Goal: Task Accomplishment & Management: Use online tool/utility

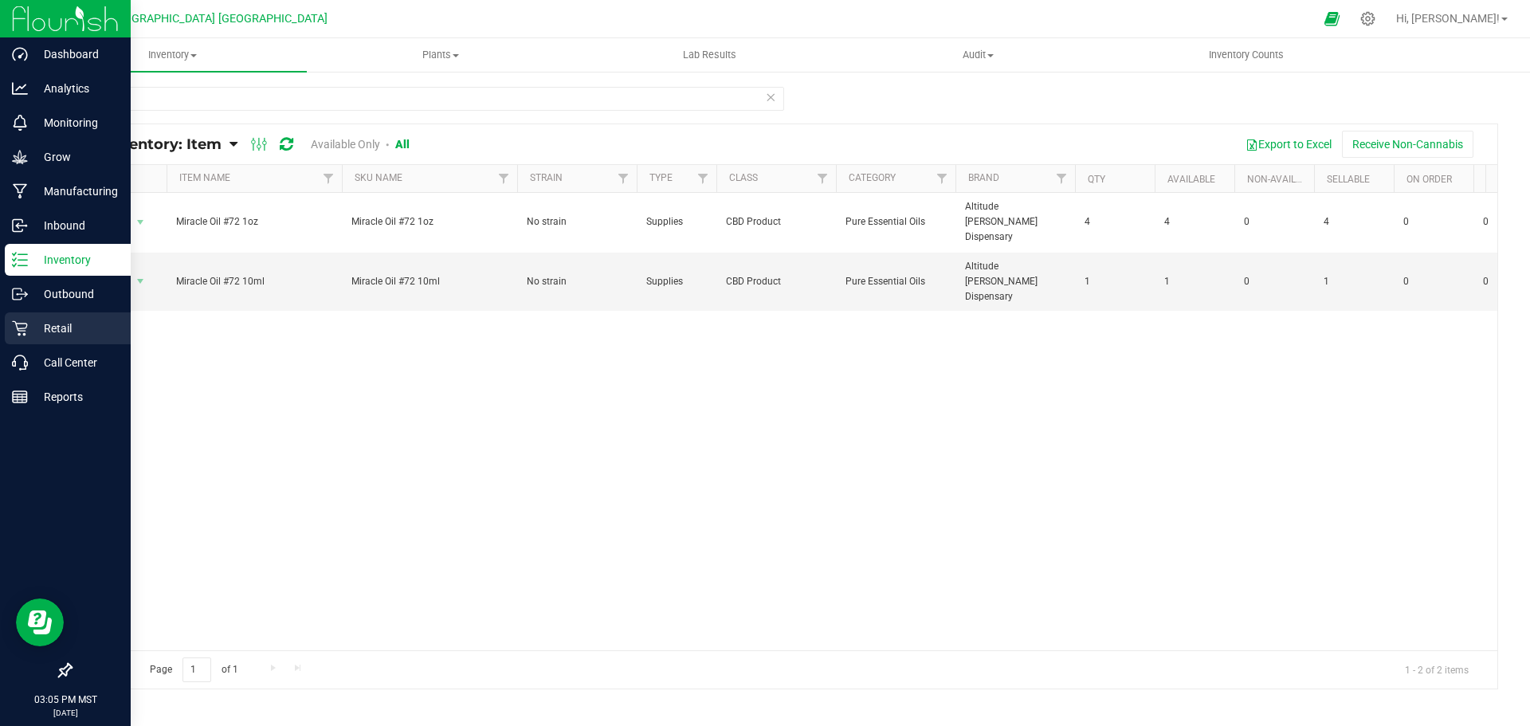
click at [57, 327] on p "Retail" at bounding box center [76, 328] width 96 height 19
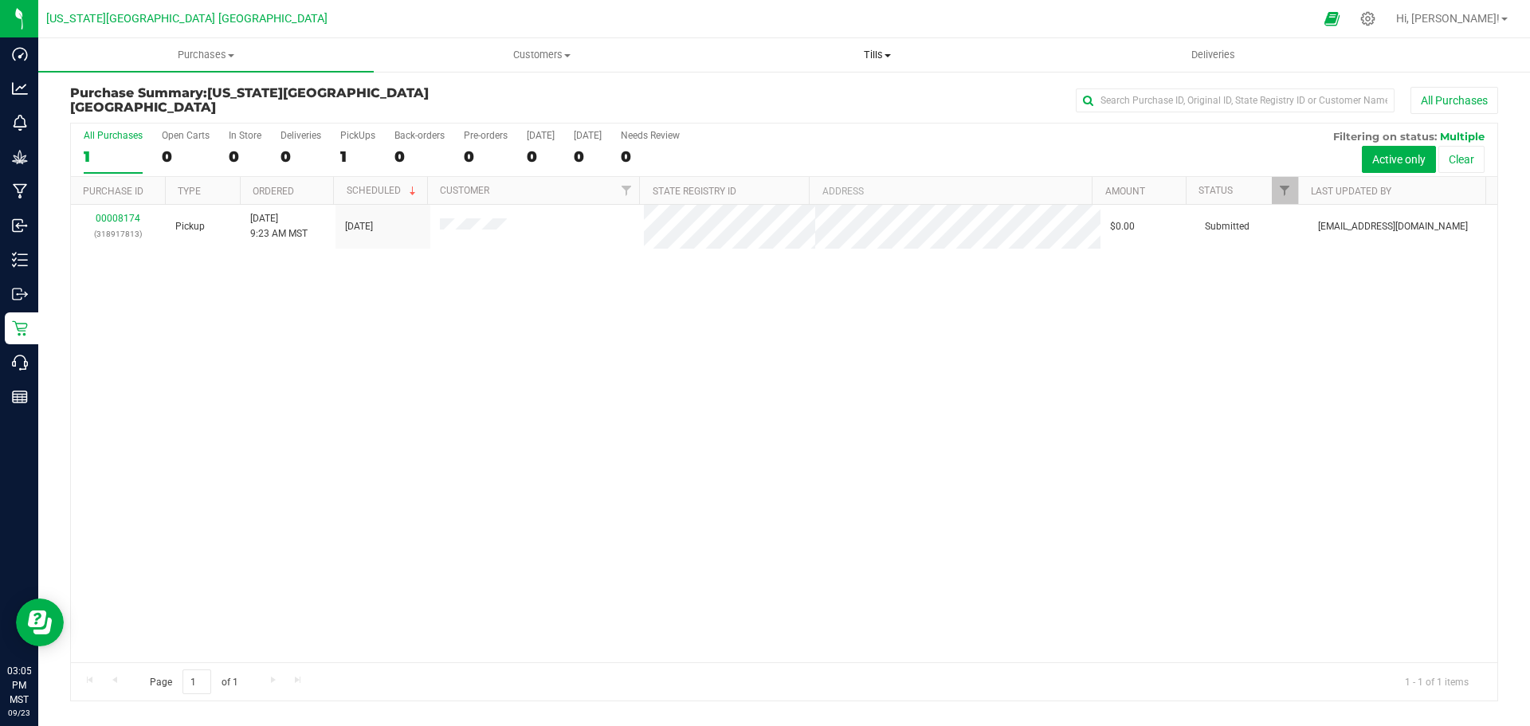
drag, startPoint x: 872, startPoint y: 53, endPoint x: 783, endPoint y: 53, distance: 89.2
click at [872, 53] on span "Tills" at bounding box center [877, 55] width 334 height 14
click at [759, 93] on span "Manage tills" at bounding box center [763, 96] width 108 height 14
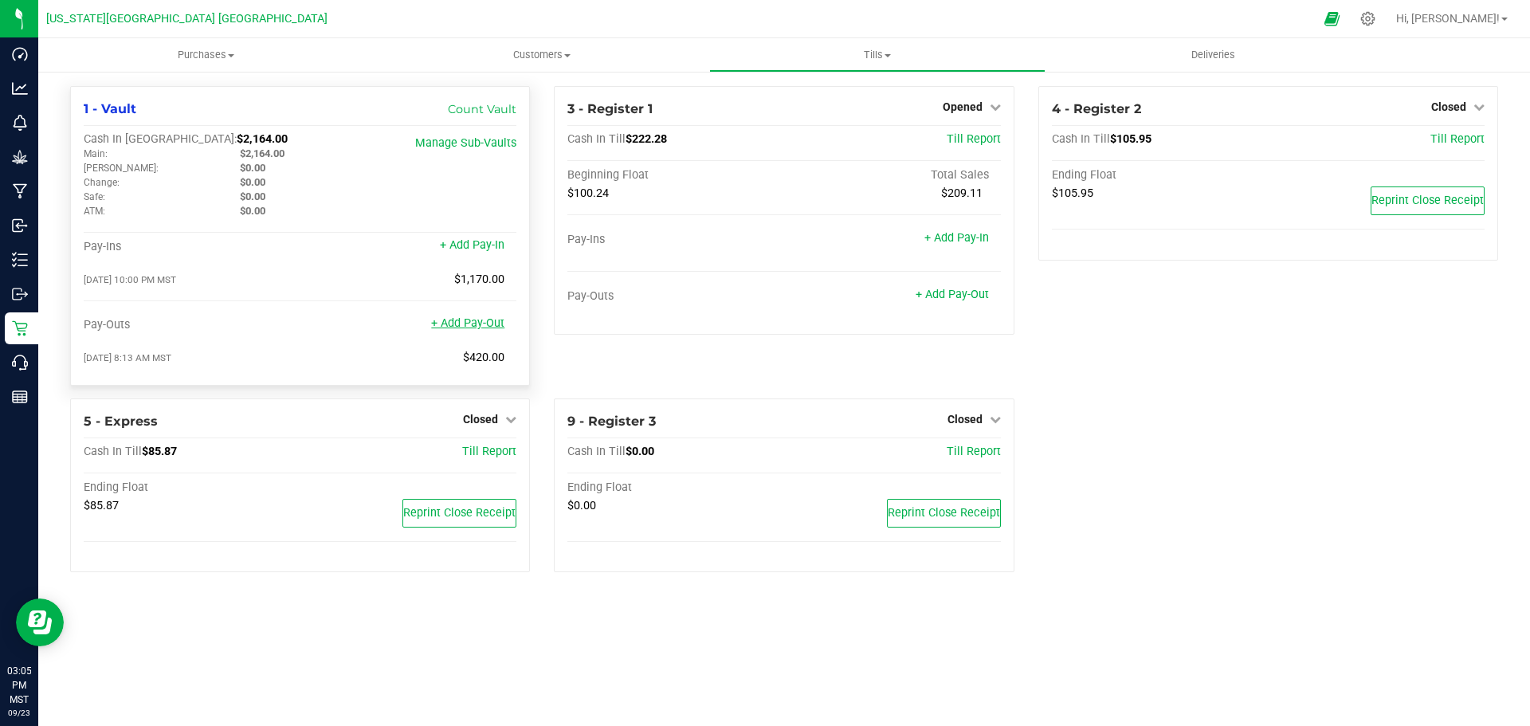
click at [469, 328] on link "+ Add Pay-Out" at bounding box center [467, 323] width 73 height 14
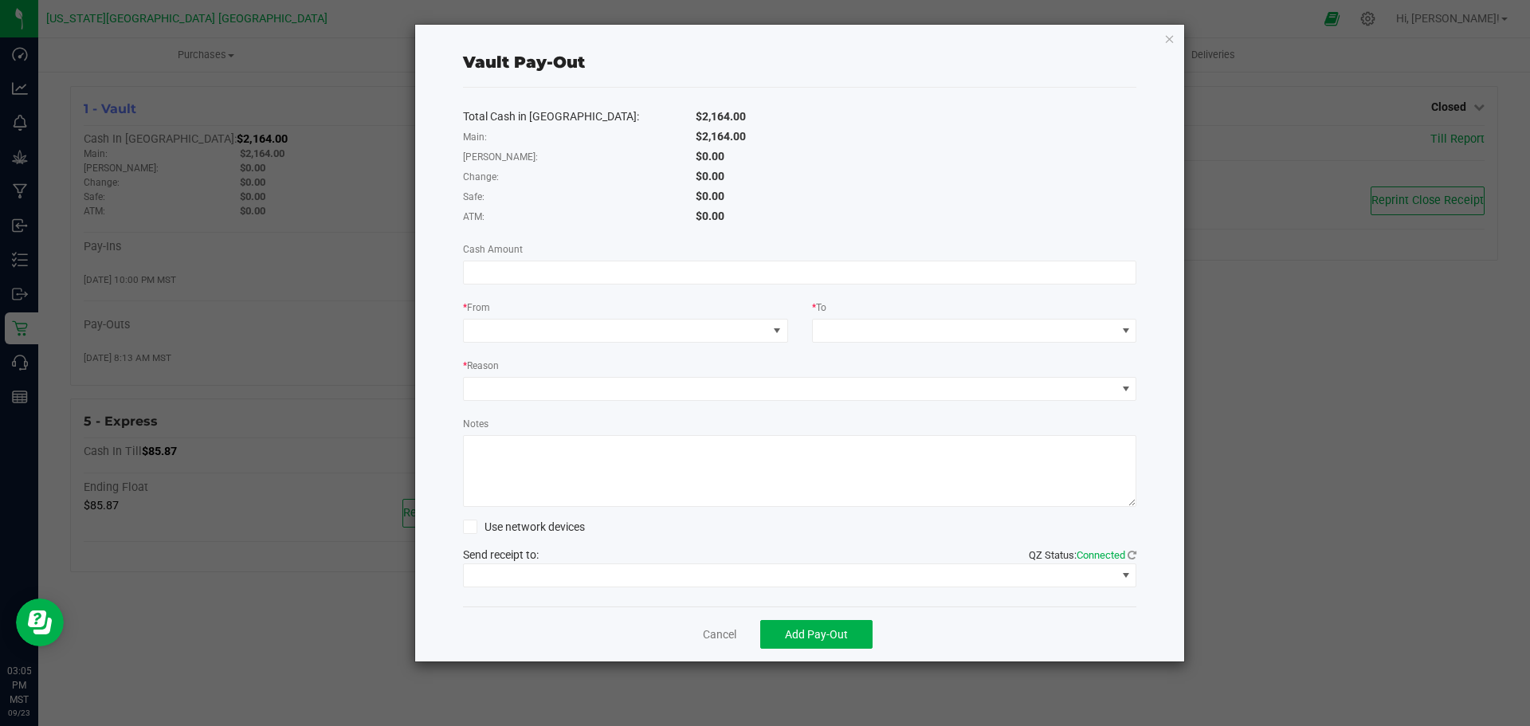
click at [496, 259] on div "Total Cash in Vault: $2,164.00 Main: $2,164.00 [PERSON_NAME]: $0.00 Change: $0.…" at bounding box center [800, 347] width 674 height 519
click at [507, 286] on div "Total Cash in Vault: $2,164.00 Main: $2,164.00 [PERSON_NAME]: $0.00 Change: $0.…" at bounding box center [800, 347] width 674 height 519
click at [505, 281] on input at bounding box center [800, 272] width 672 height 22
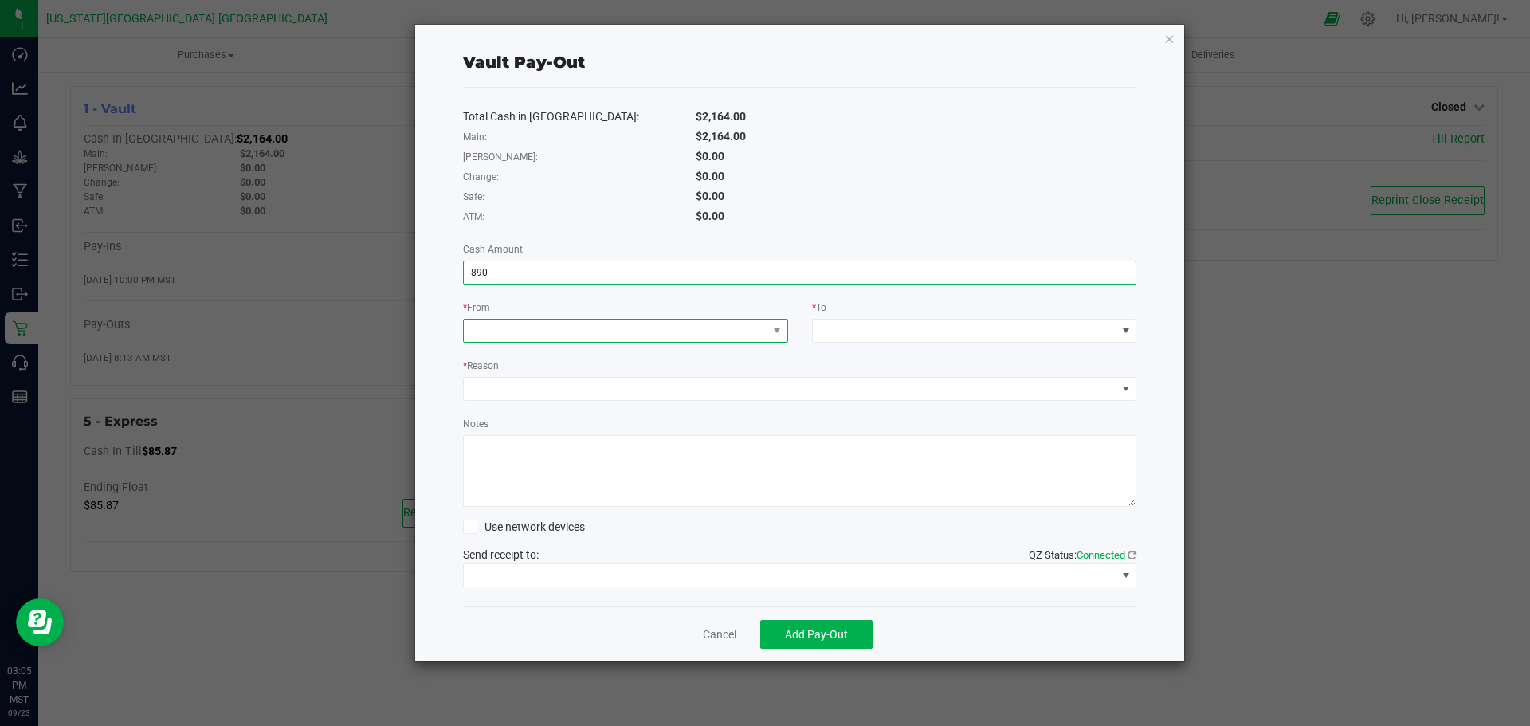
type input "$890.00"
click at [504, 323] on span at bounding box center [616, 331] width 304 height 22
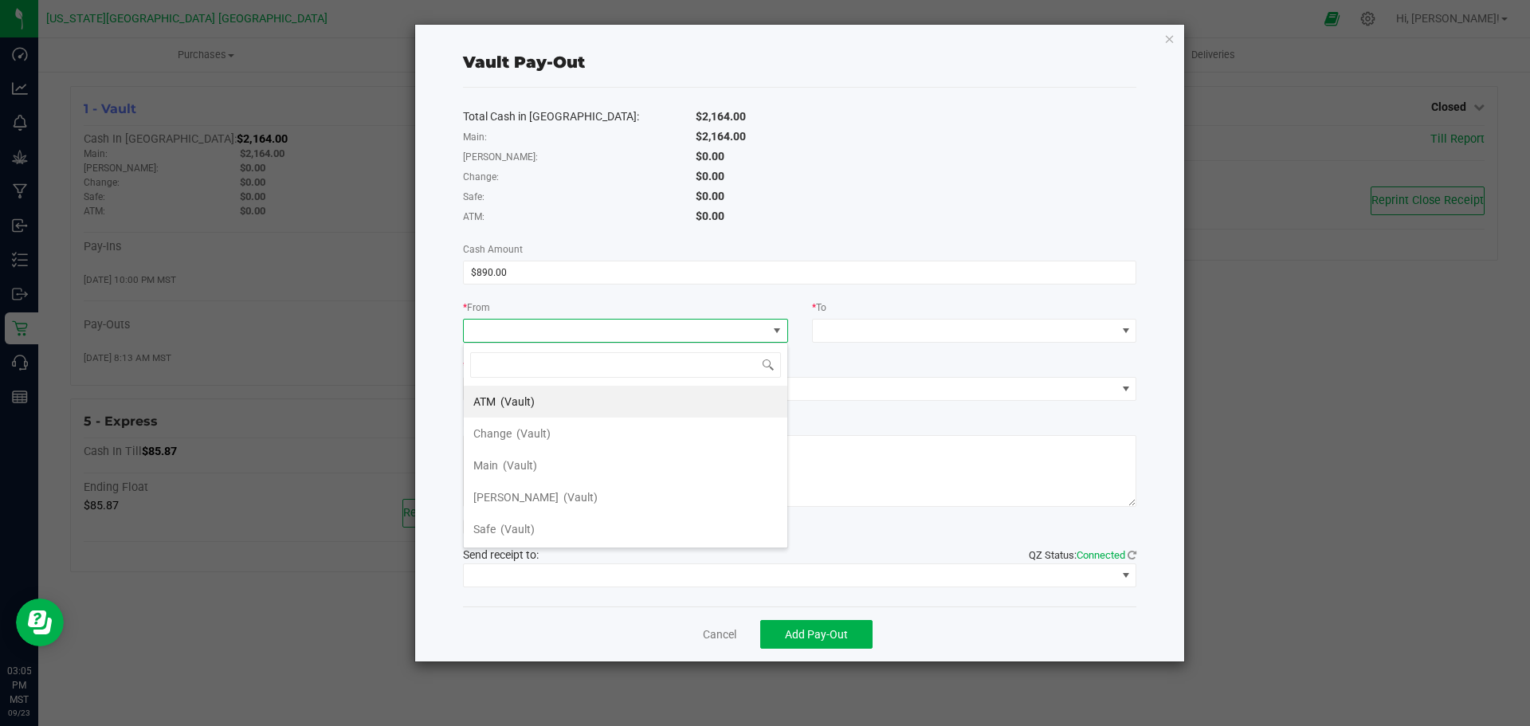
scroll to position [24, 325]
click at [488, 464] on span "Main" at bounding box center [485, 465] width 25 height 13
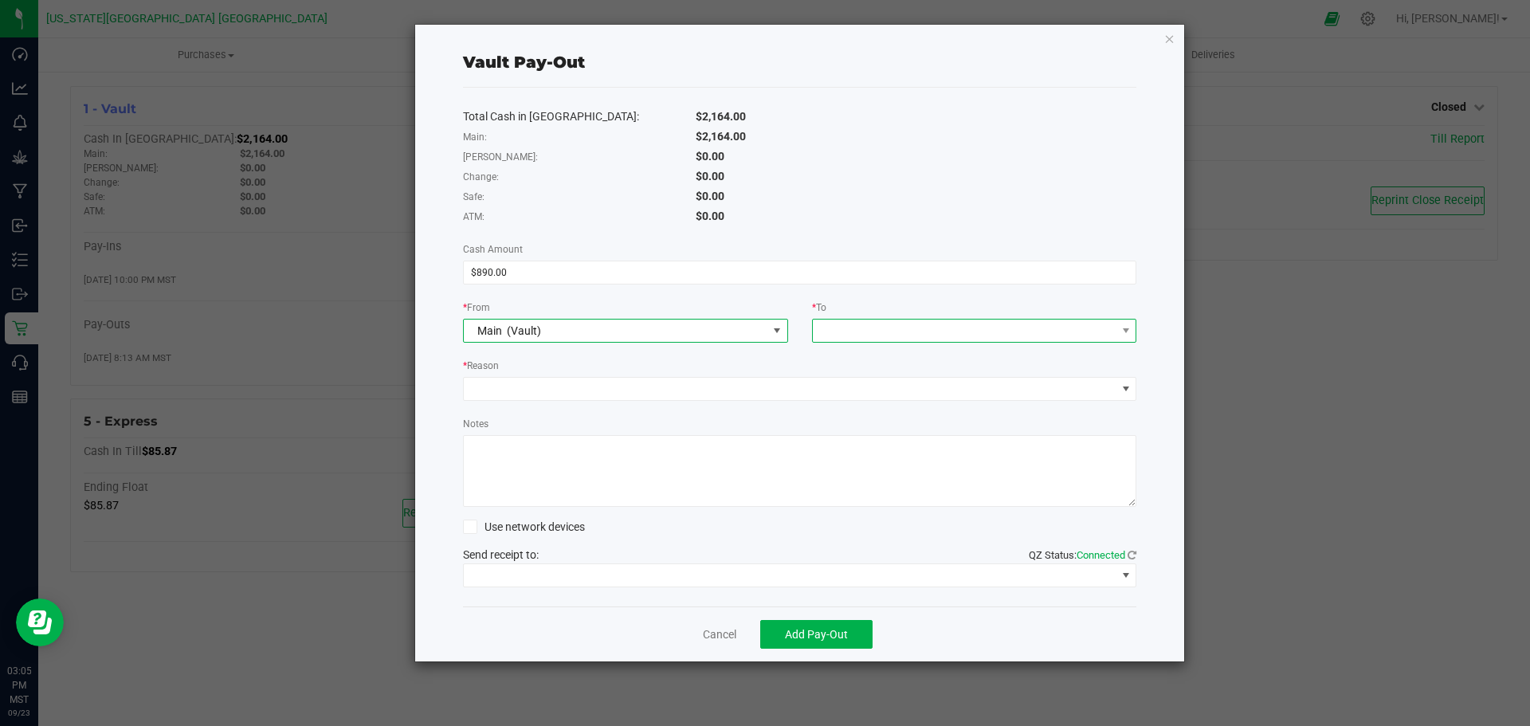
click at [860, 326] on span at bounding box center [965, 331] width 304 height 22
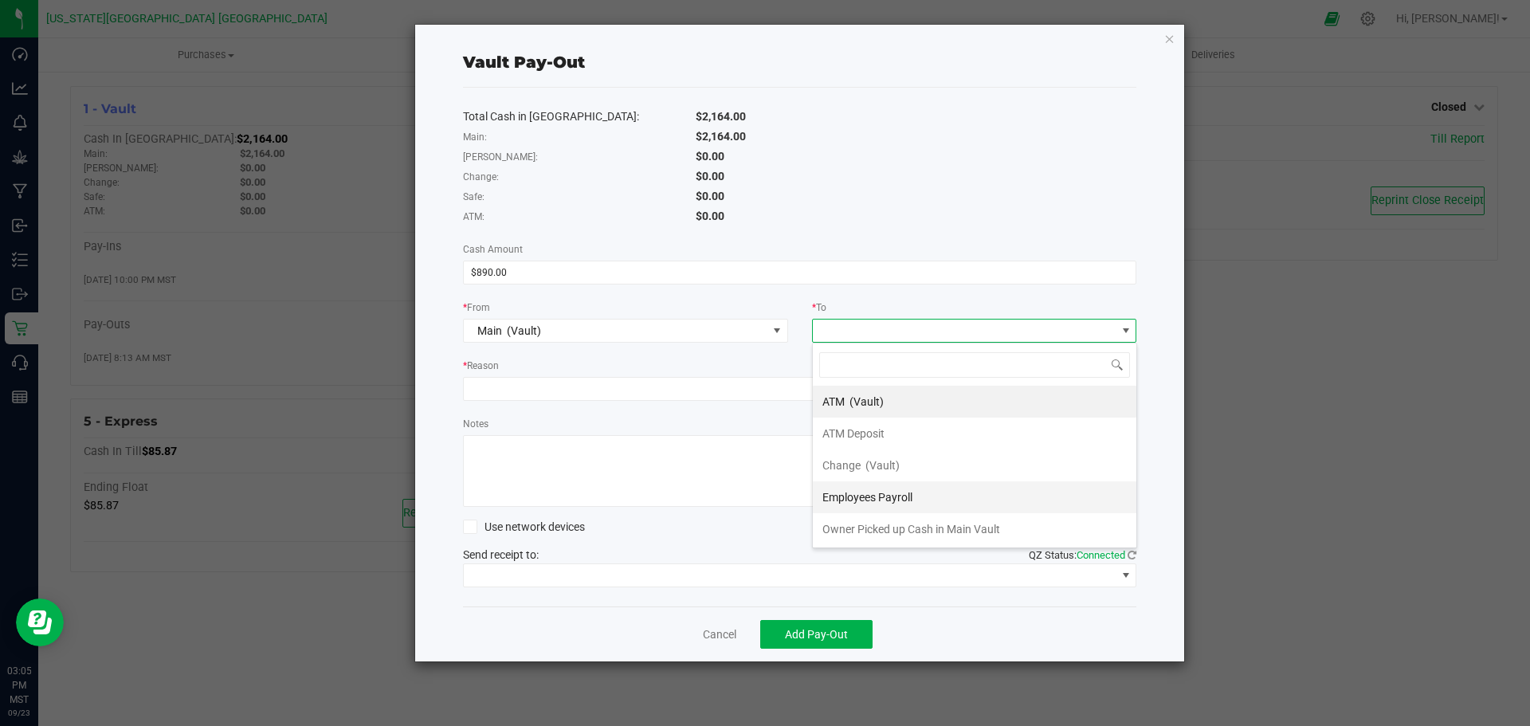
click at [857, 501] on span "Employees Payroll" at bounding box center [867, 497] width 90 height 13
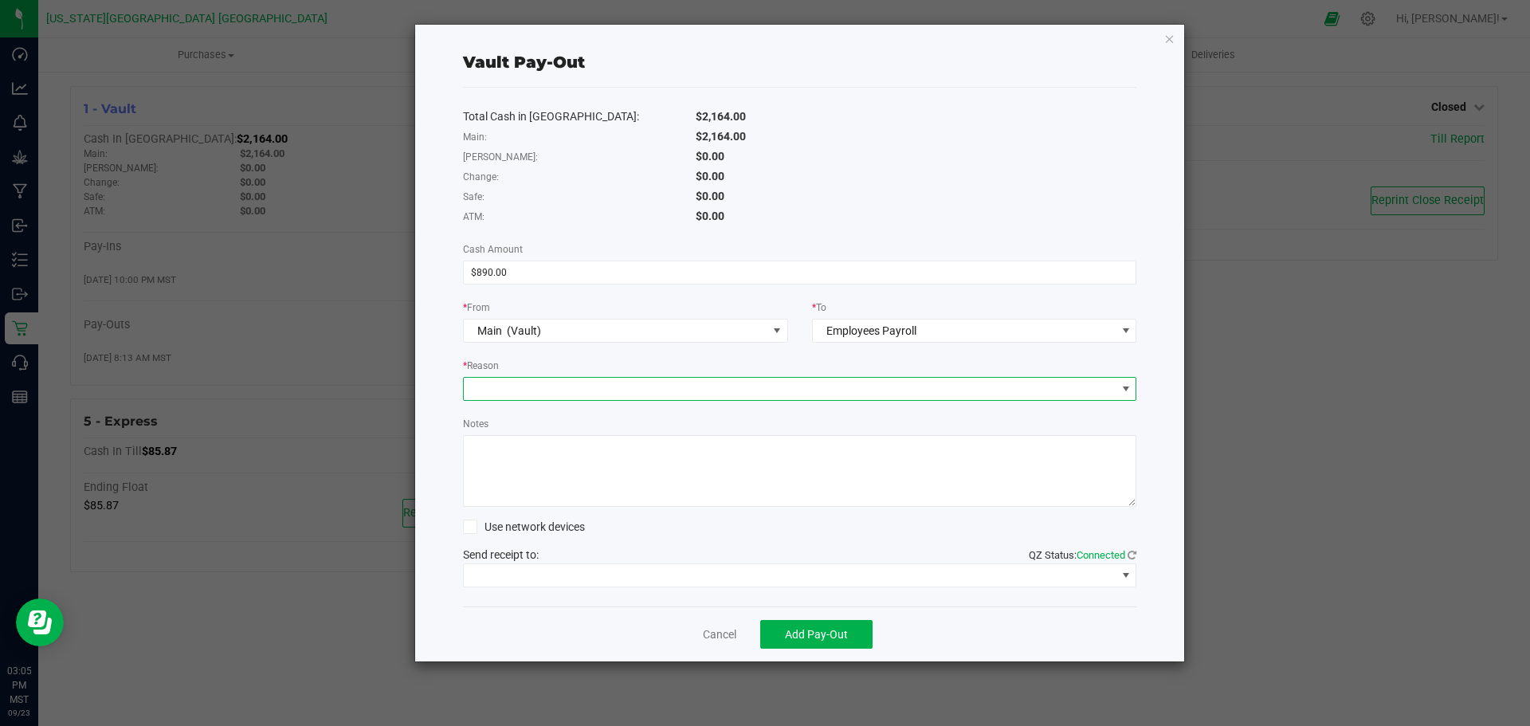
click at [597, 391] on span at bounding box center [790, 389] width 653 height 22
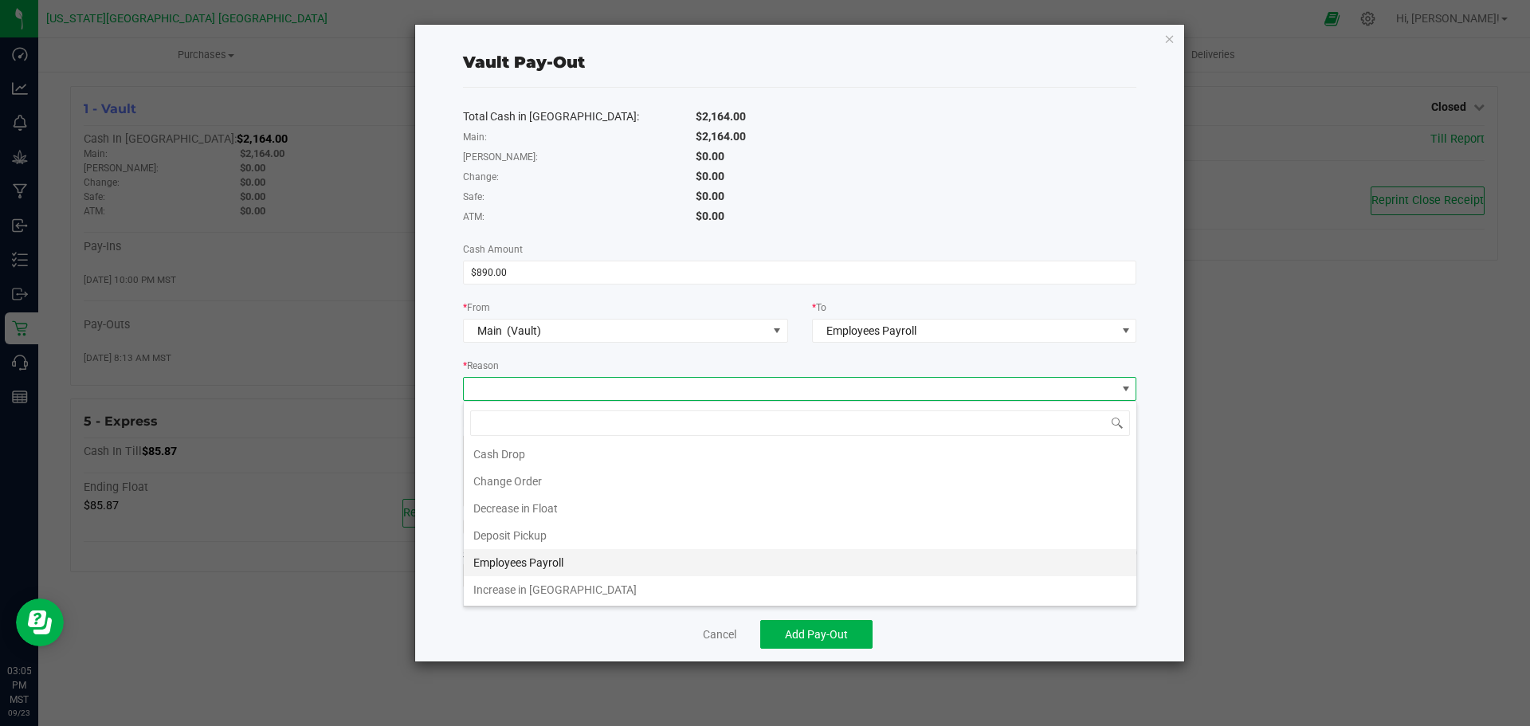
click at [494, 560] on li "Employees Payroll" at bounding box center [800, 562] width 672 height 27
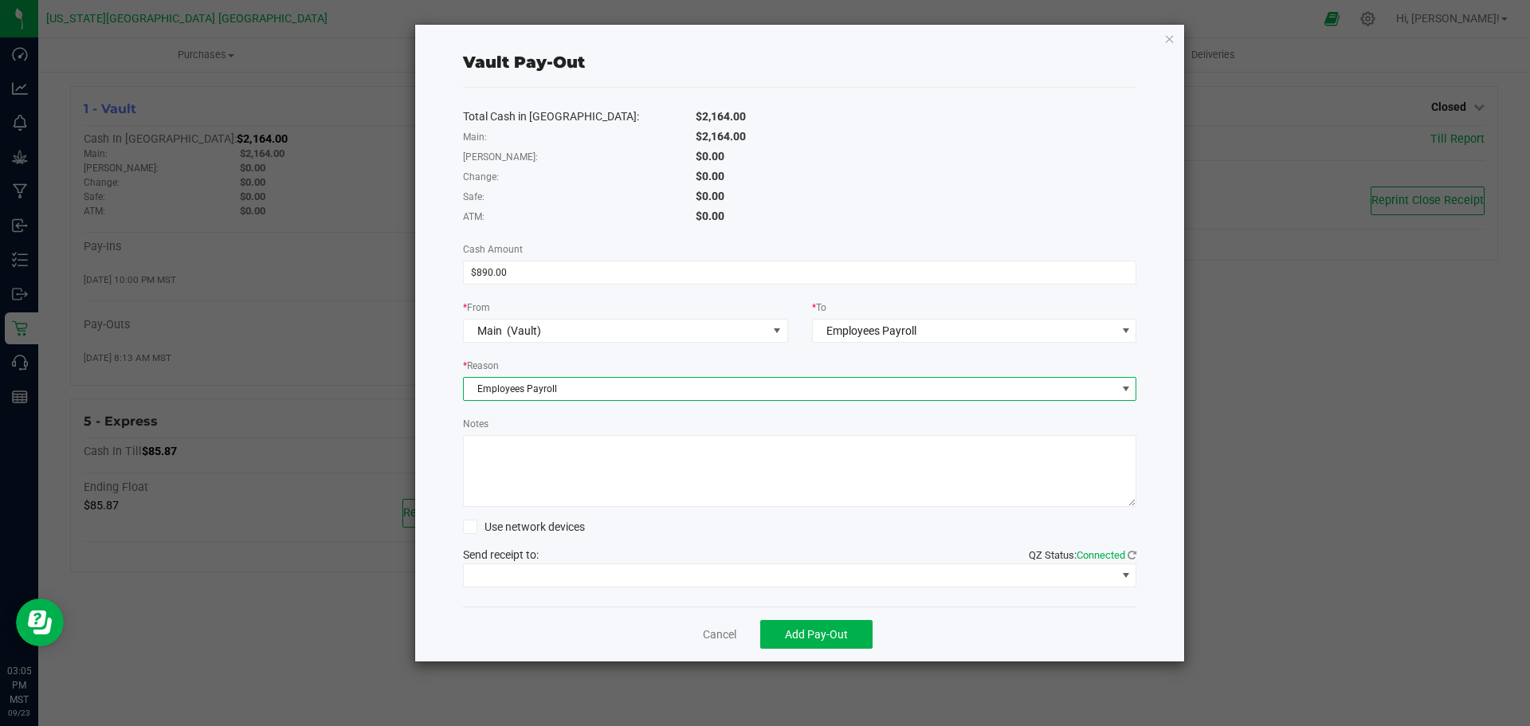
click at [516, 454] on textarea "Notes" at bounding box center [800, 471] width 674 height 72
type textarea "Paid [PERSON_NAME]"
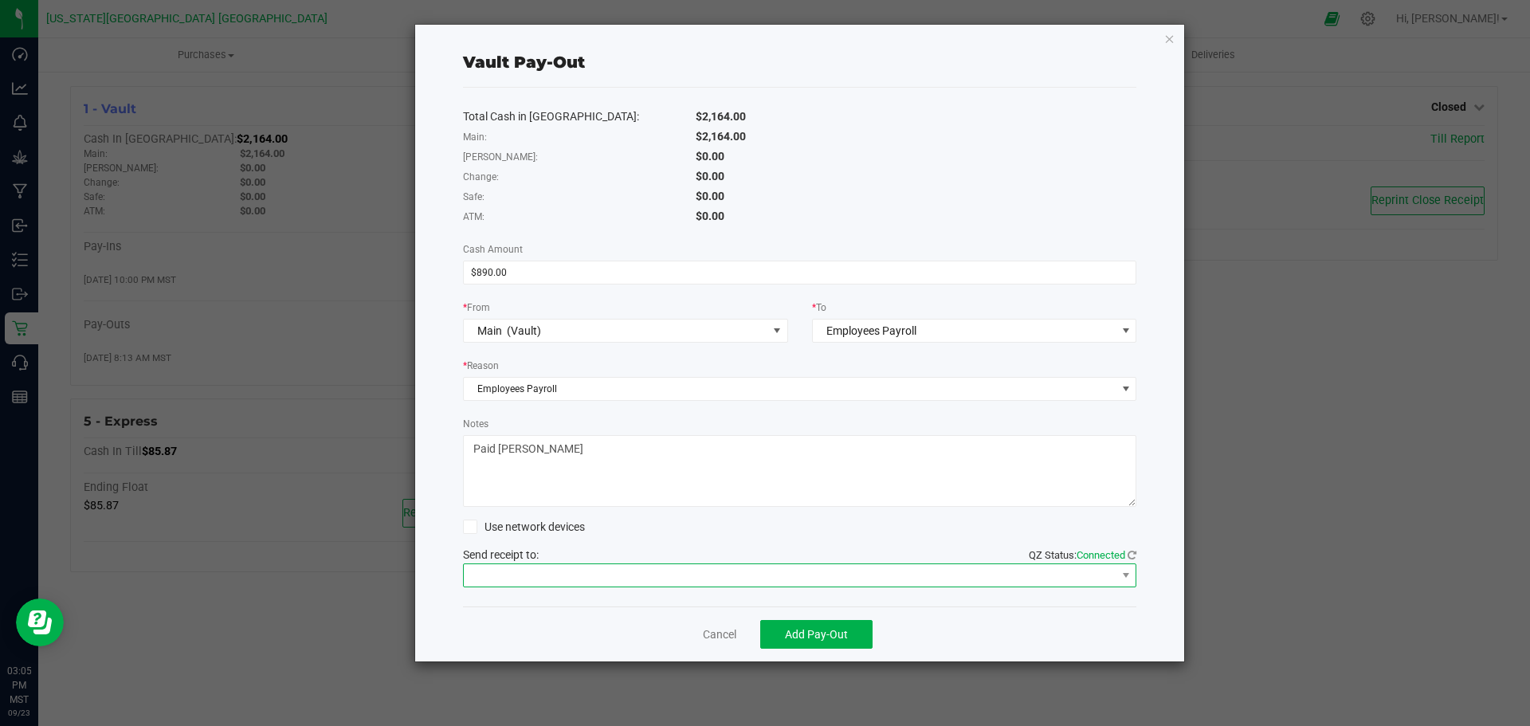
click at [587, 571] on span at bounding box center [790, 575] width 653 height 22
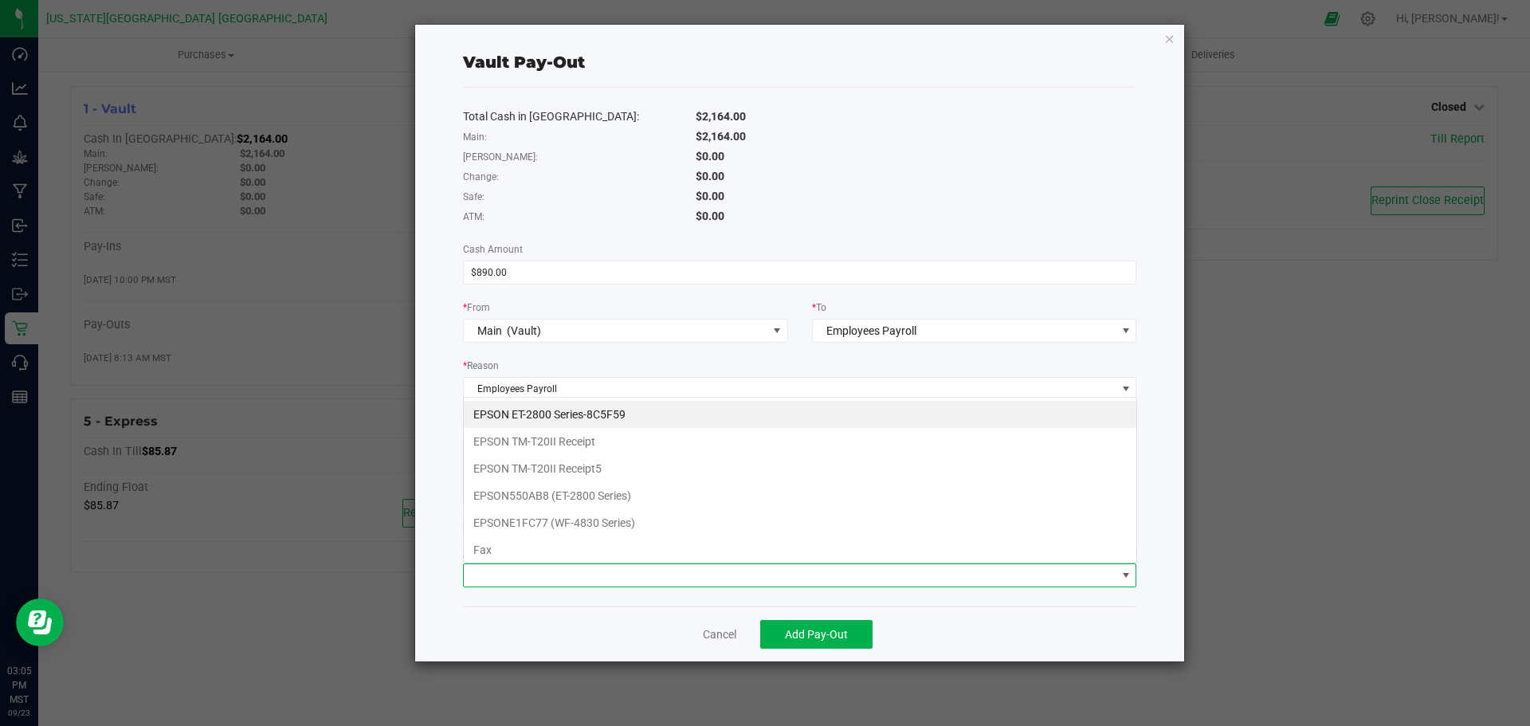
scroll to position [24, 673]
click at [526, 439] on Receipt "EPSON TM-T20II Receipt" at bounding box center [800, 441] width 672 height 27
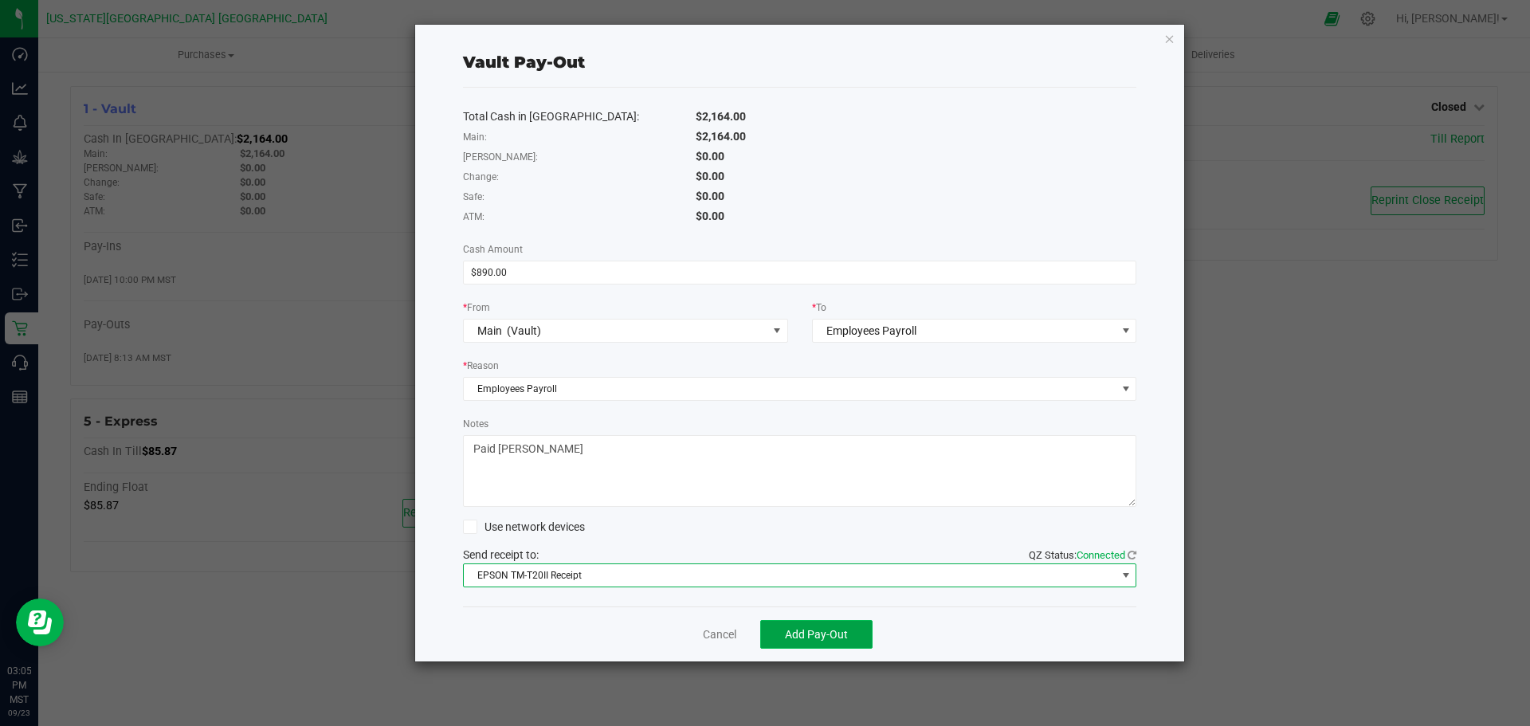
click at [816, 630] on span "Add Pay-Out" at bounding box center [816, 634] width 63 height 13
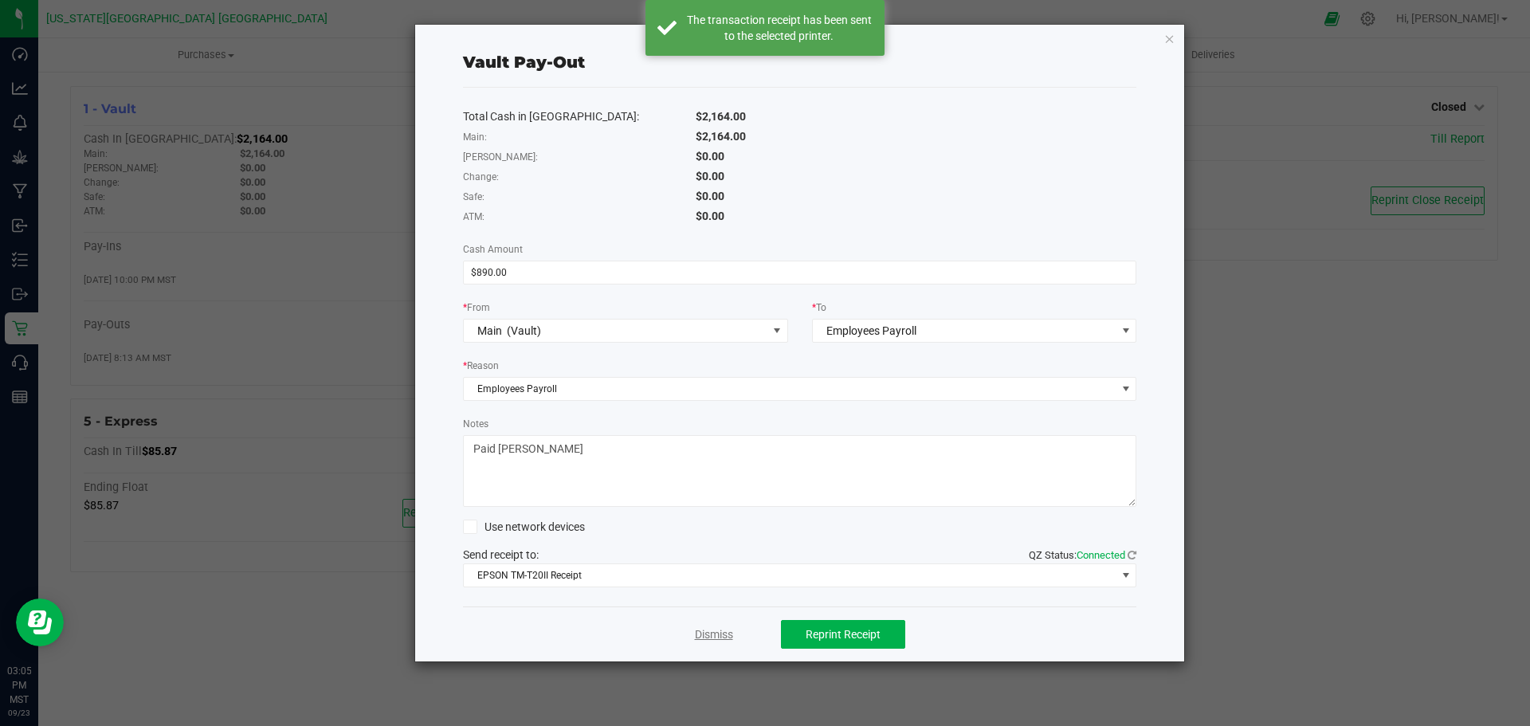
click at [704, 637] on link "Dismiss" at bounding box center [714, 634] width 38 height 17
